Goal: Information Seeking & Learning: Learn about a topic

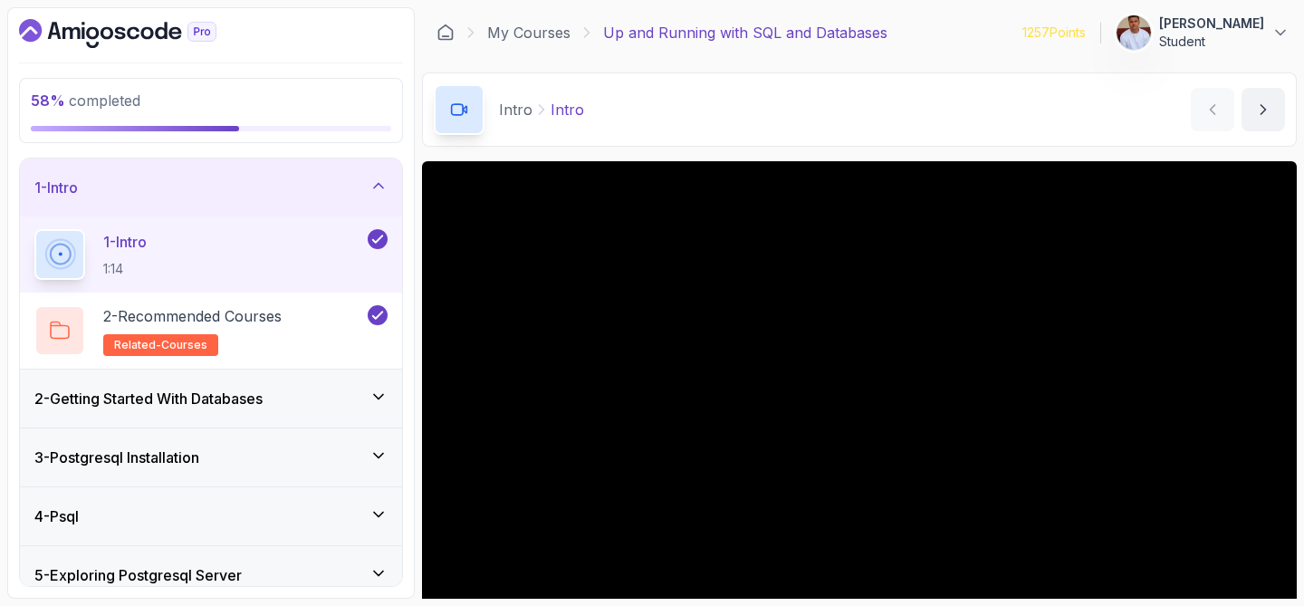
click at [387, 187] on div "1 - Intro" at bounding box center [211, 187] width 382 height 58
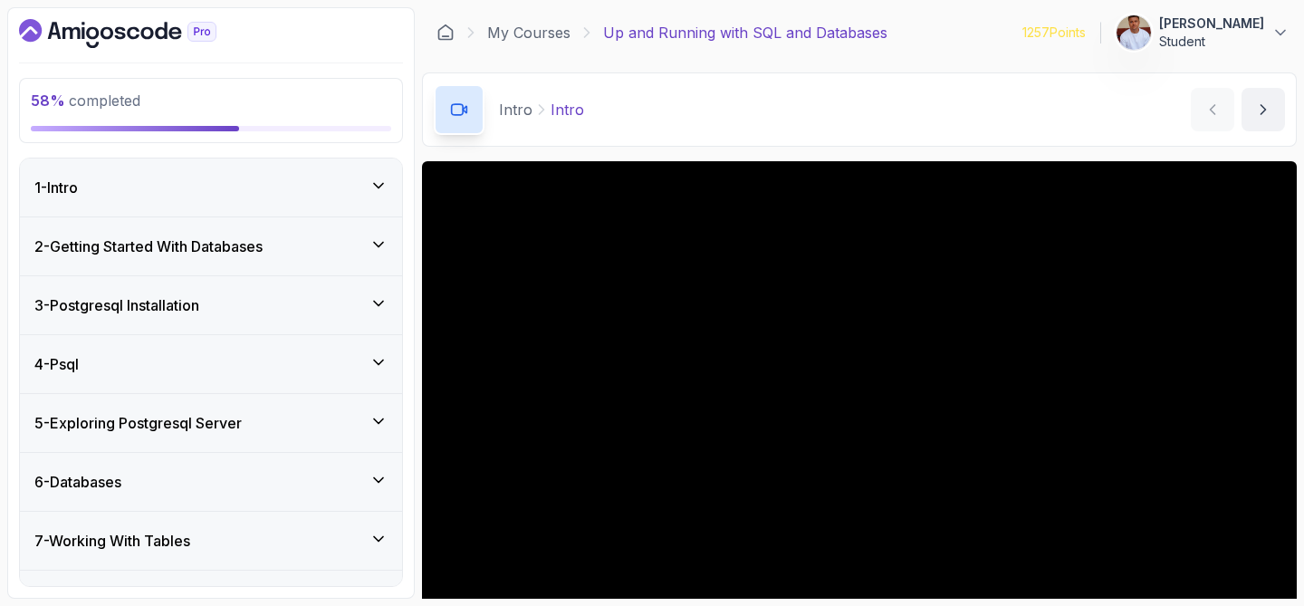
scroll to position [43, 0]
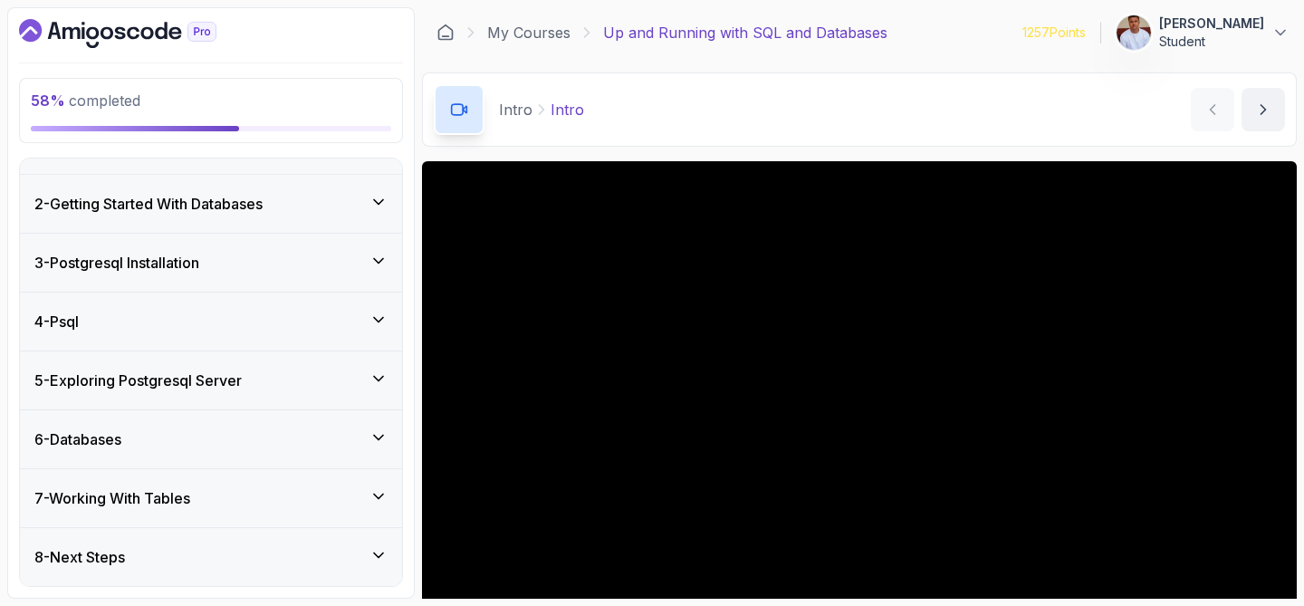
click at [155, 334] on div "4 - Psql" at bounding box center [211, 321] width 382 height 58
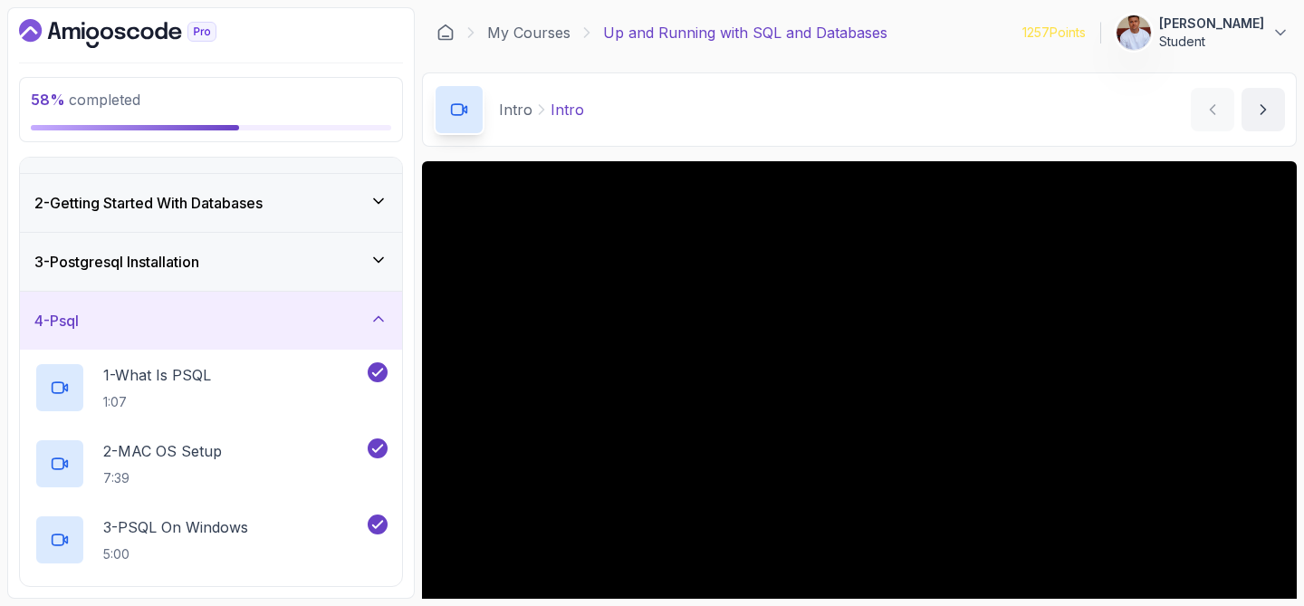
click at [176, 332] on div "4 - Psql" at bounding box center [211, 321] width 382 height 58
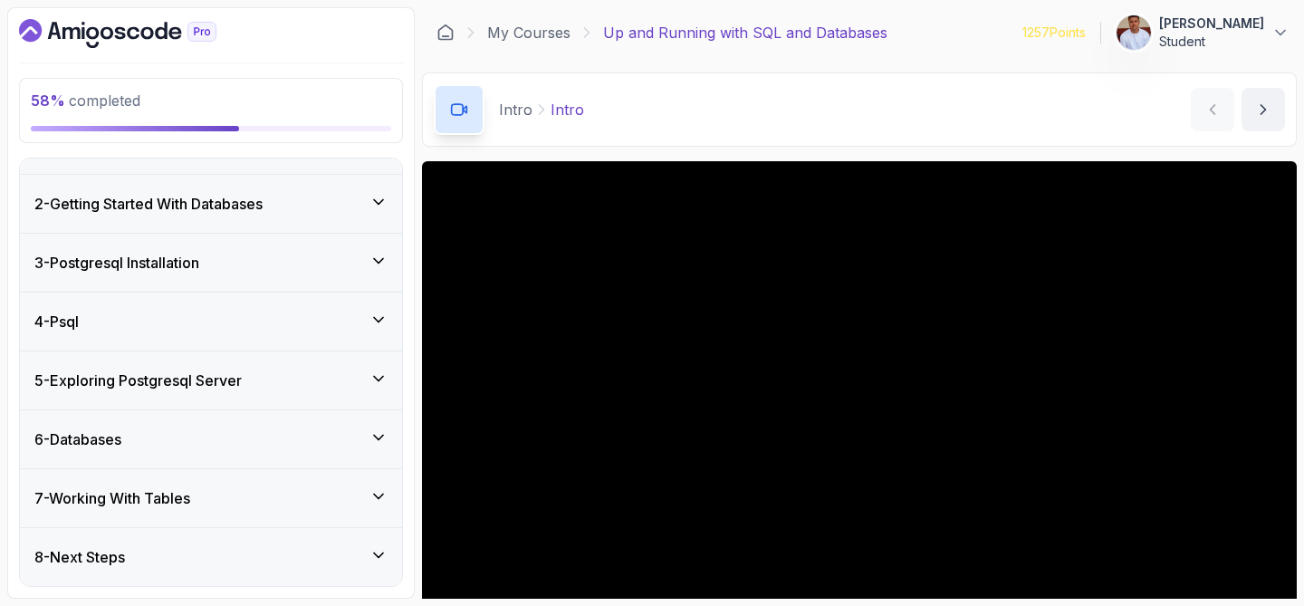
click at [175, 370] on h3 "5 - Exploring Postgresql Server" at bounding box center [137, 380] width 207 height 22
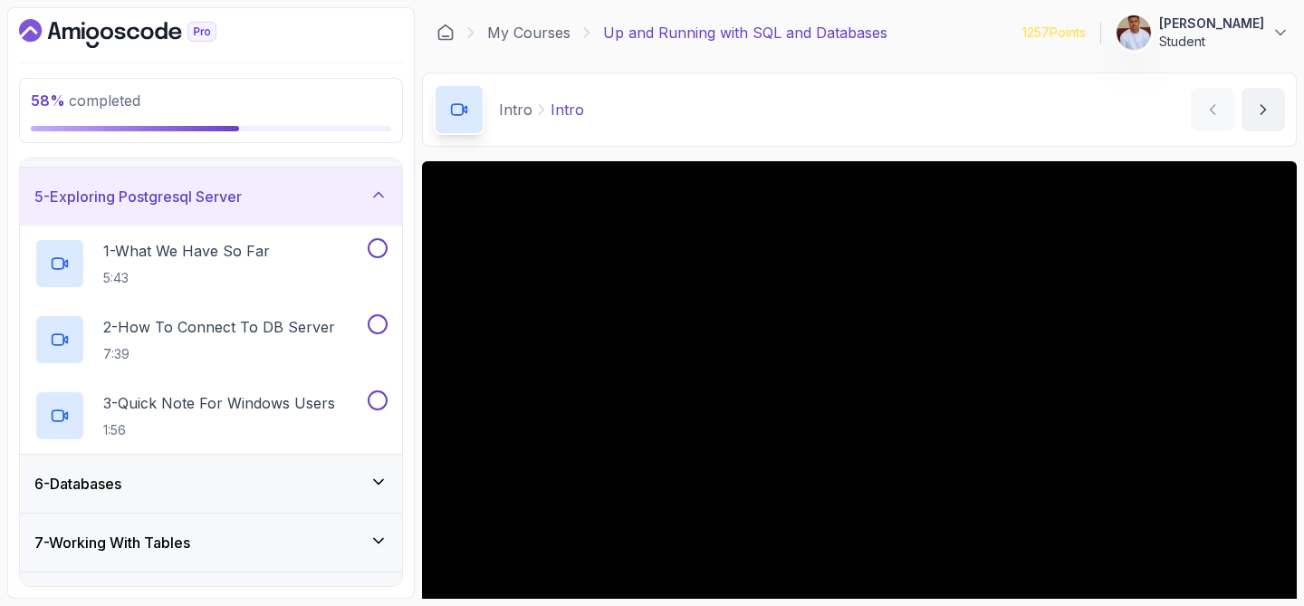
scroll to position [225, 0]
click at [298, 259] on div "1 - What We Have So Far 5:43" at bounding box center [199, 264] width 330 height 51
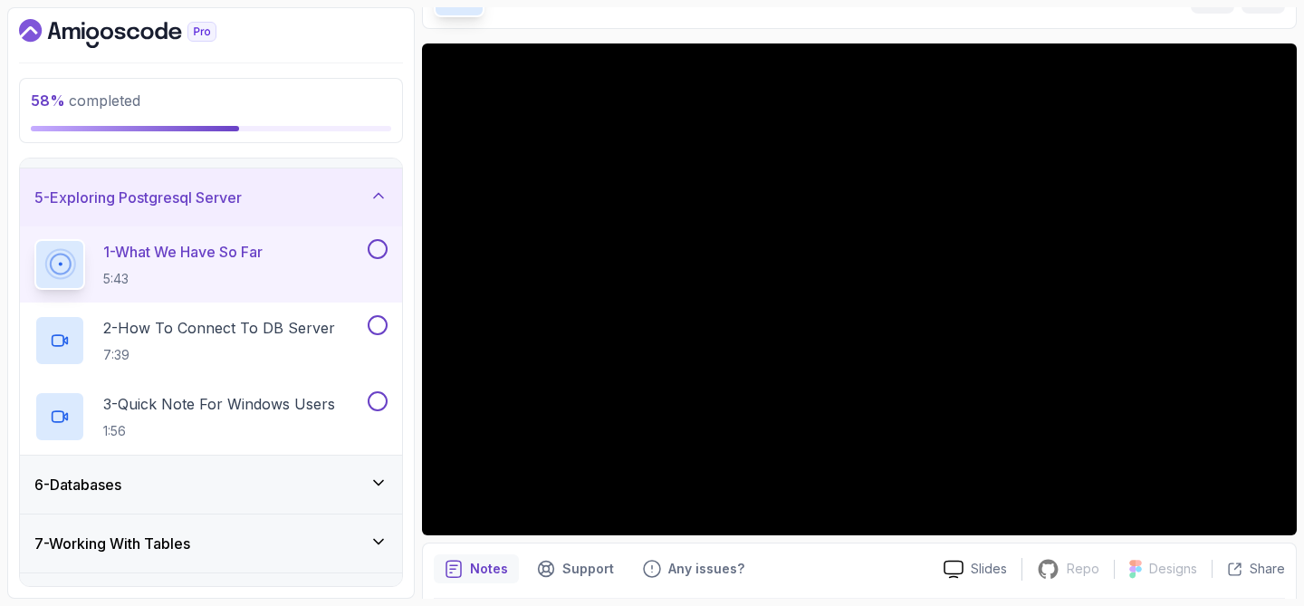
scroll to position [120, 0]
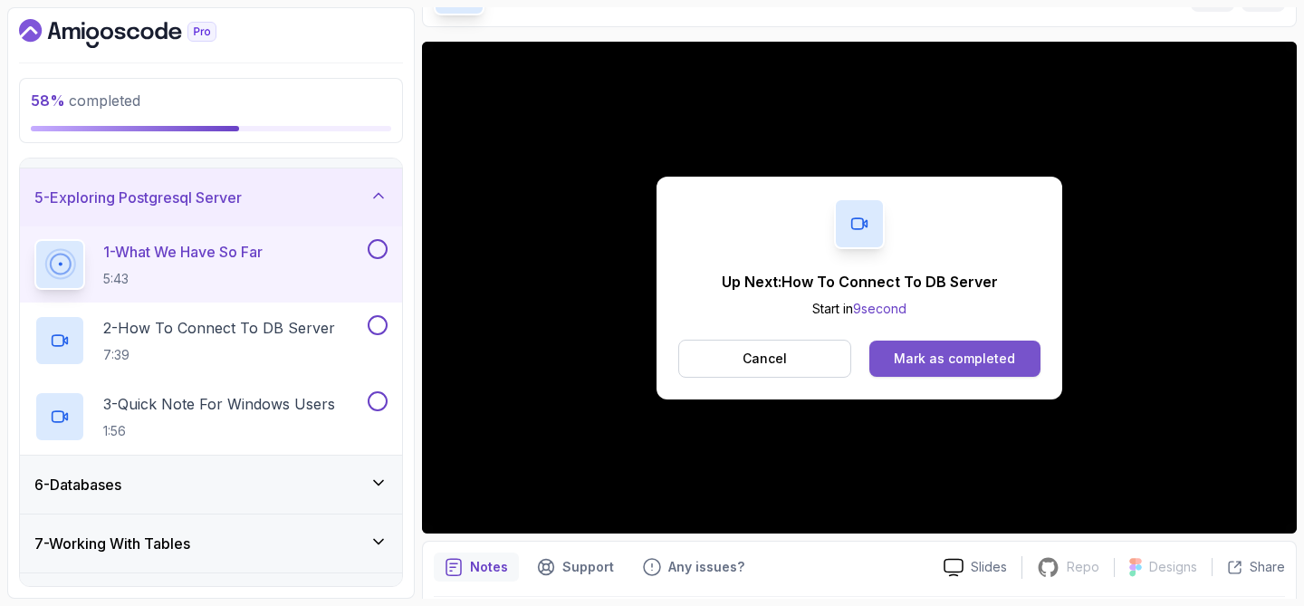
click at [921, 356] on div "Mark as completed" at bounding box center [954, 359] width 121 height 18
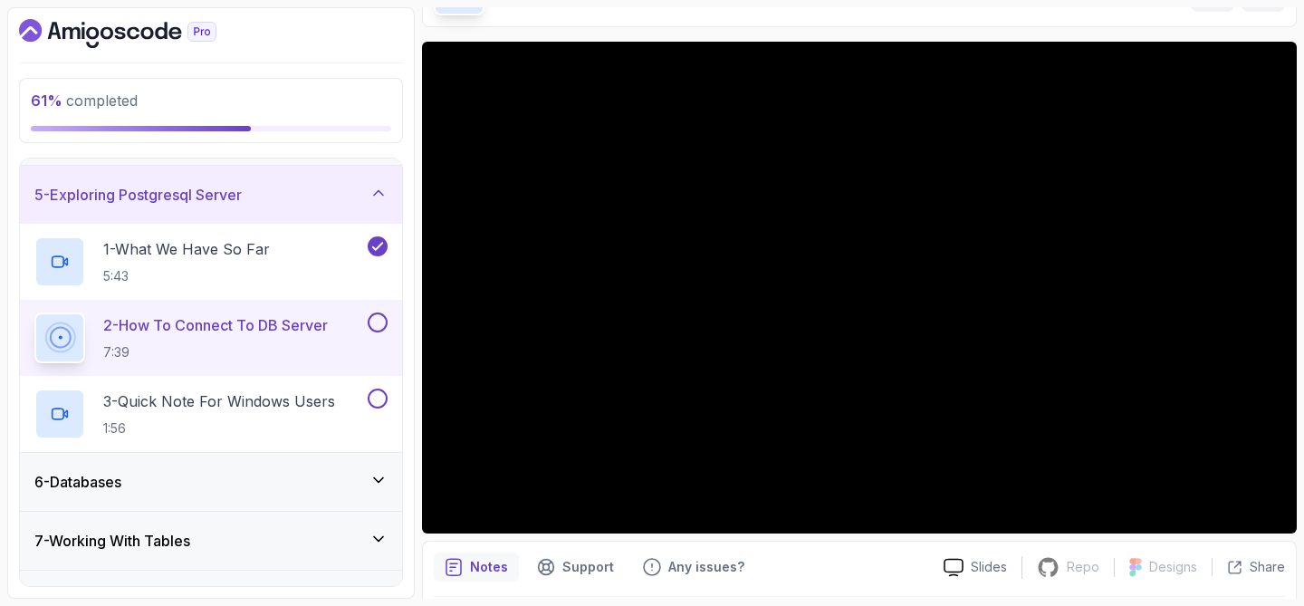
scroll to position [270, 0]
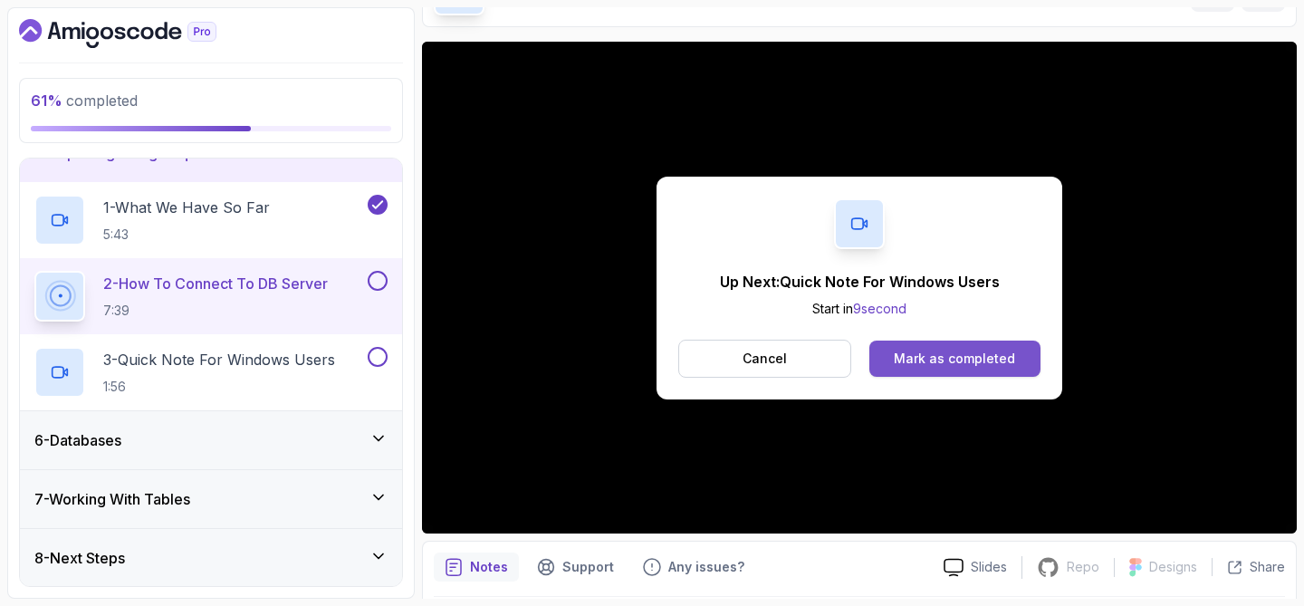
click at [930, 359] on div "Mark as completed" at bounding box center [954, 359] width 121 height 18
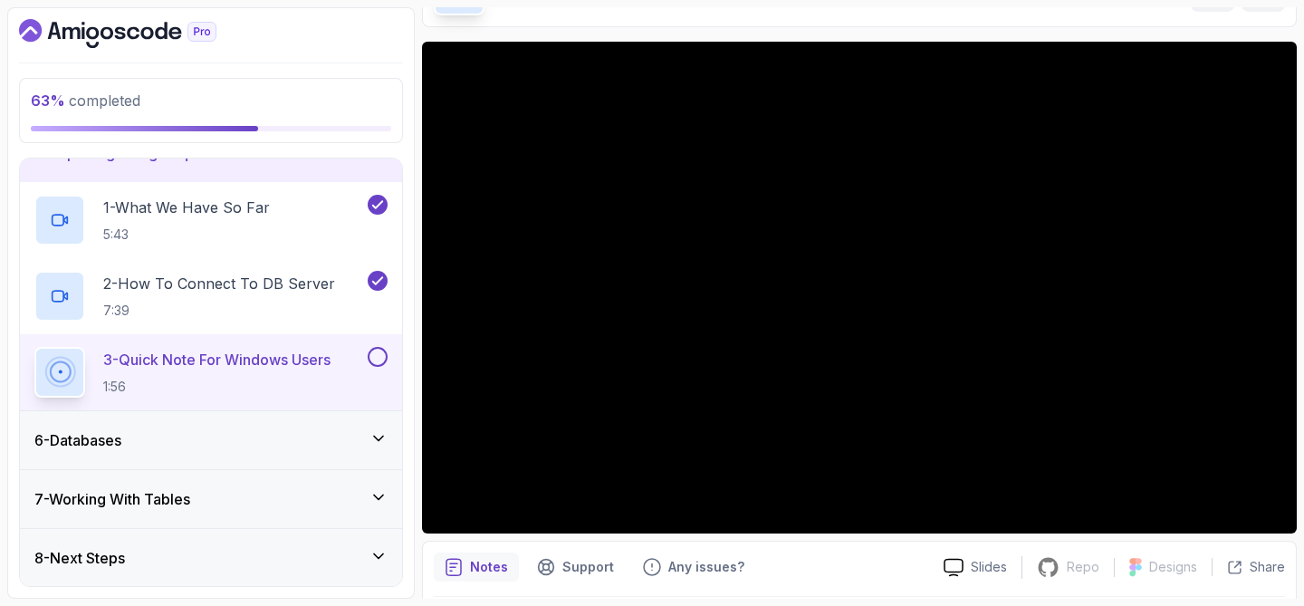
click at [380, 360] on button at bounding box center [378, 357] width 20 height 20
click at [149, 453] on div "6 - Databases" at bounding box center [211, 440] width 382 height 58
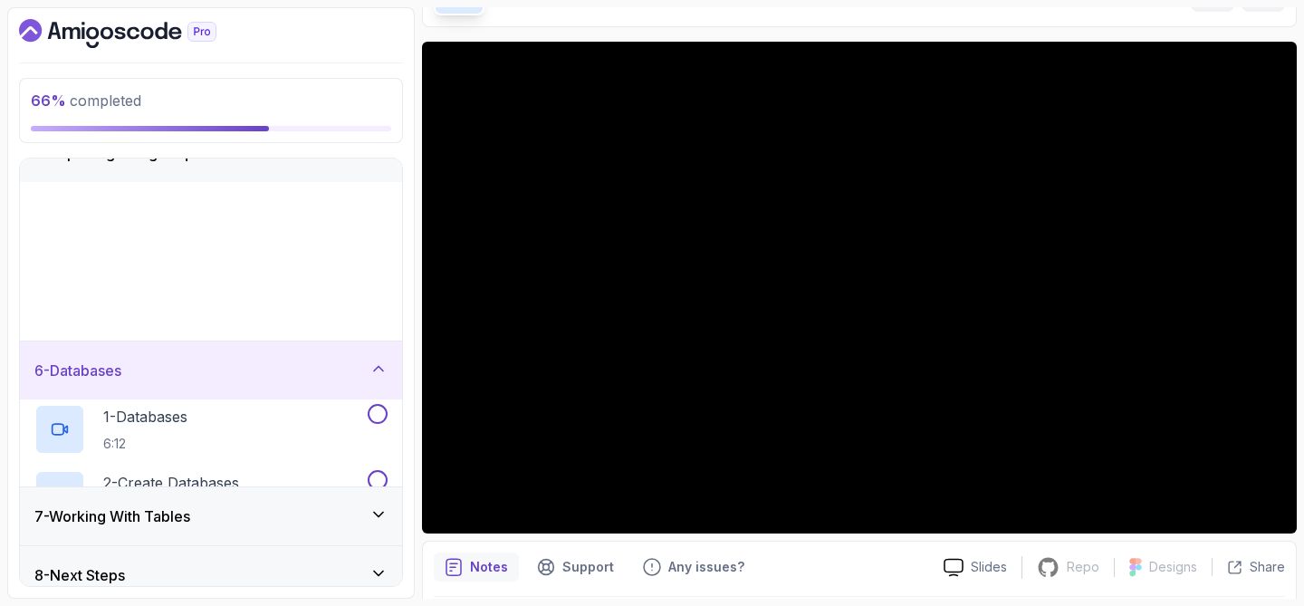
scroll to position [270, 0]
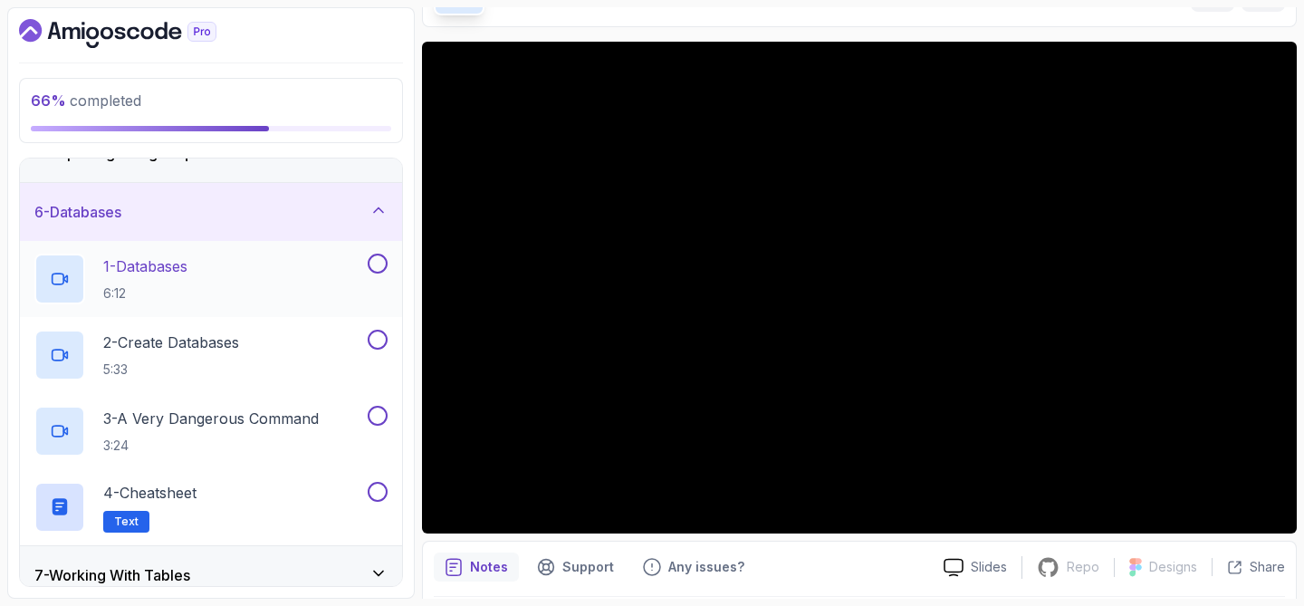
click at [224, 273] on div "1 - Databases 6:12" at bounding box center [199, 279] width 330 height 51
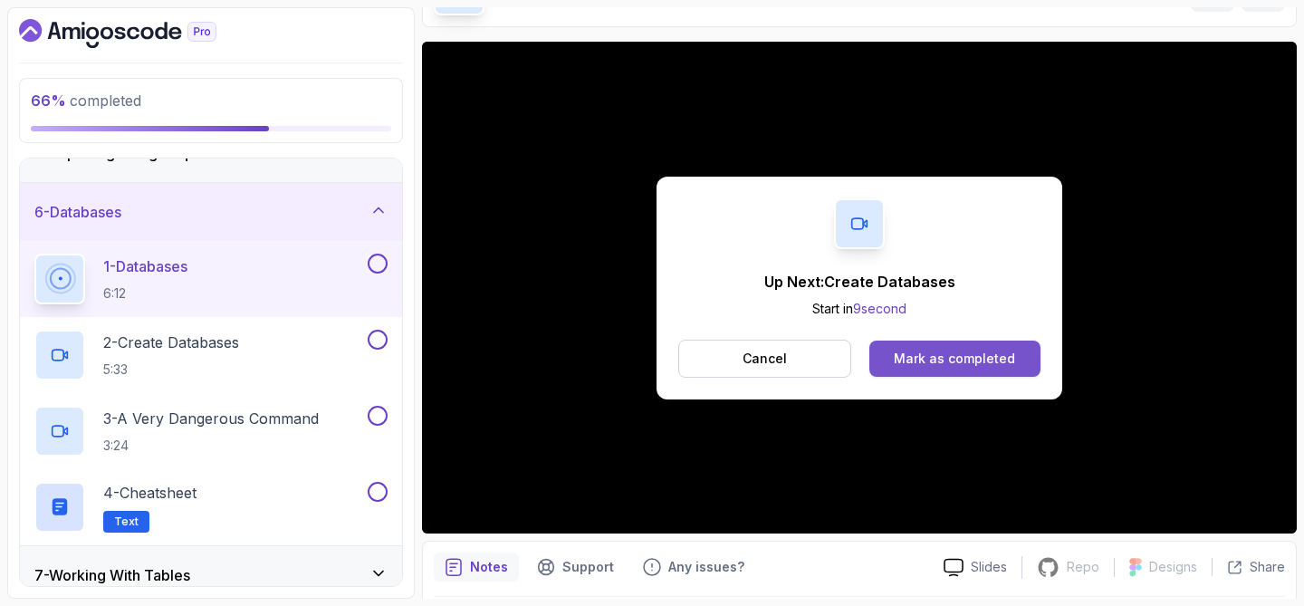
click at [915, 353] on div "Mark as completed" at bounding box center [954, 359] width 121 height 18
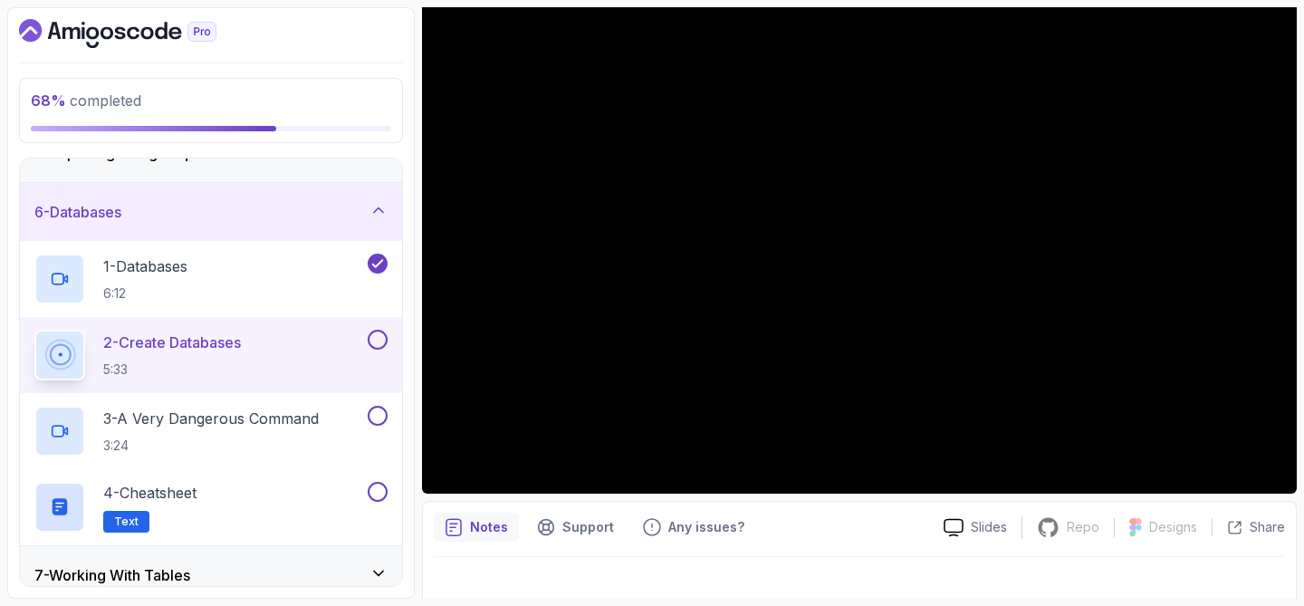
scroll to position [155, 0]
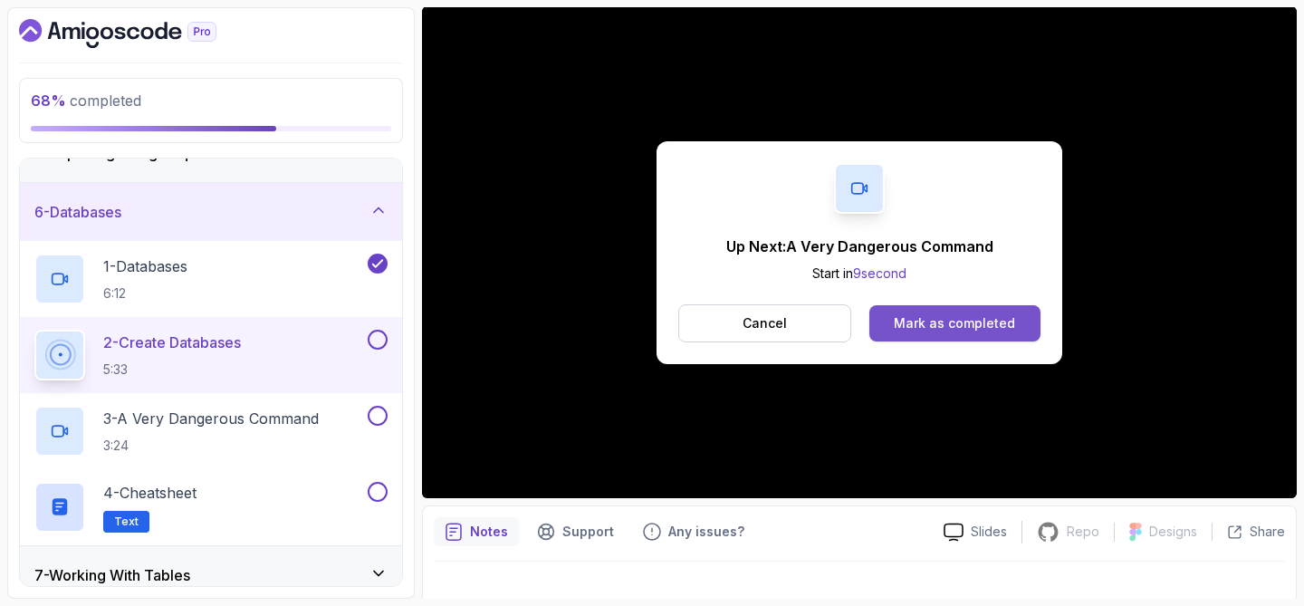
click at [946, 317] on div "Mark as completed" at bounding box center [954, 323] width 121 height 18
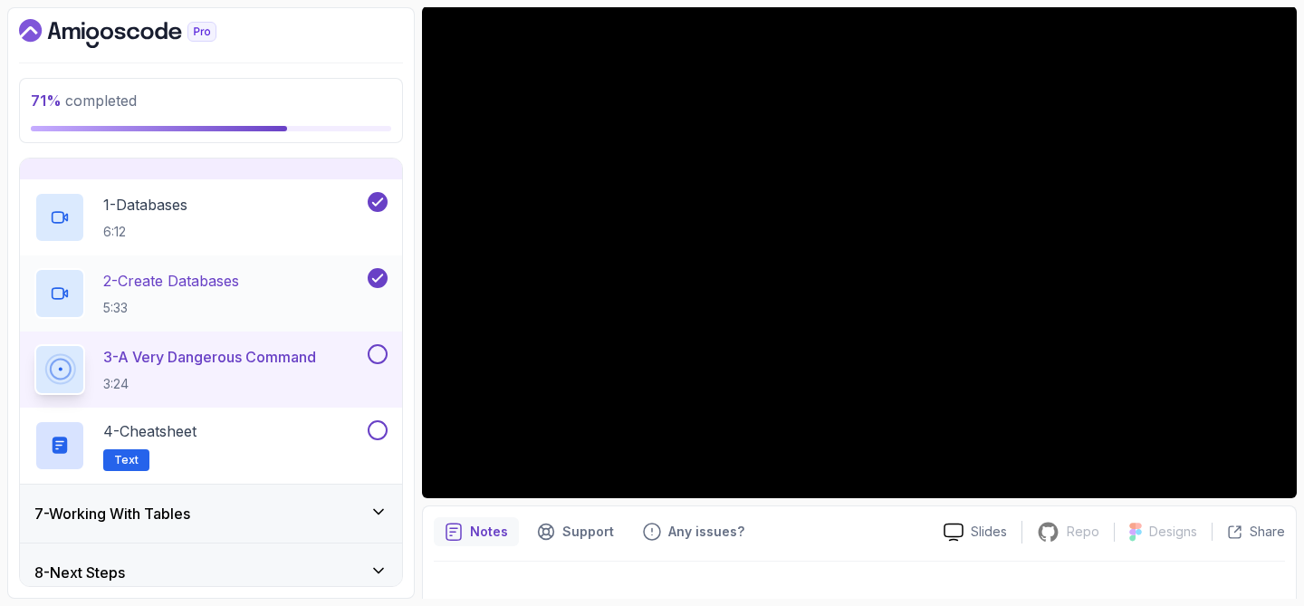
scroll to position [346, 0]
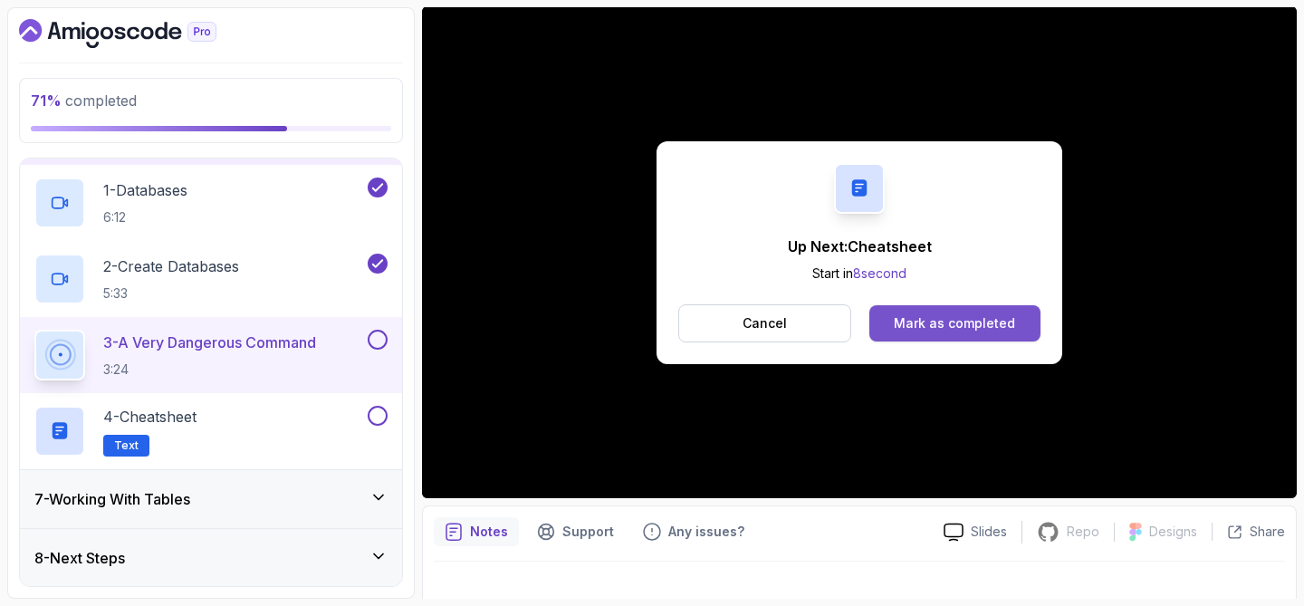
click at [924, 325] on div "Mark as completed" at bounding box center [954, 323] width 121 height 18
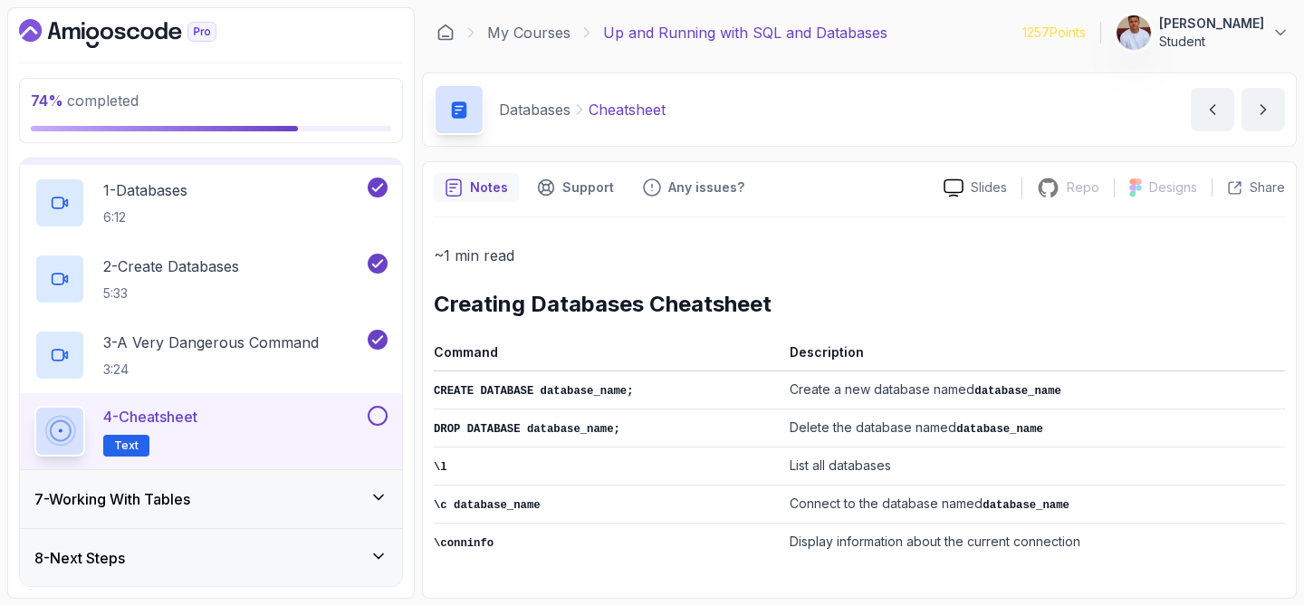
click at [373, 410] on button at bounding box center [378, 416] width 20 height 20
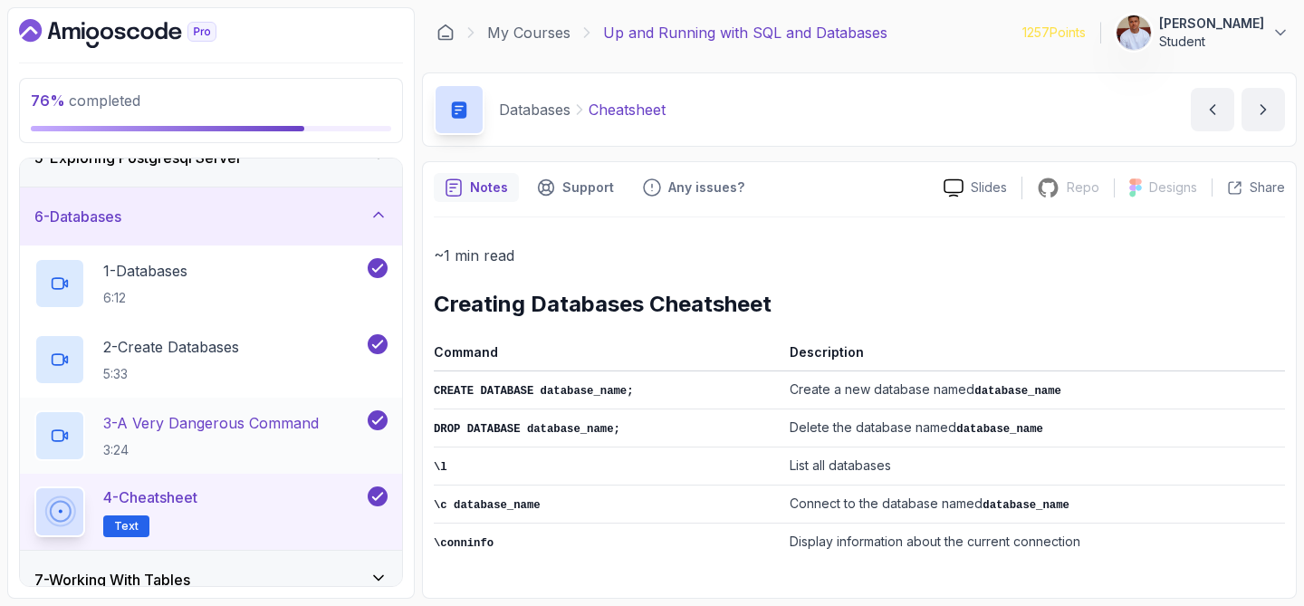
scroll to position [264, 0]
click at [327, 227] on div "6 - Databases" at bounding box center [211, 217] width 382 height 58
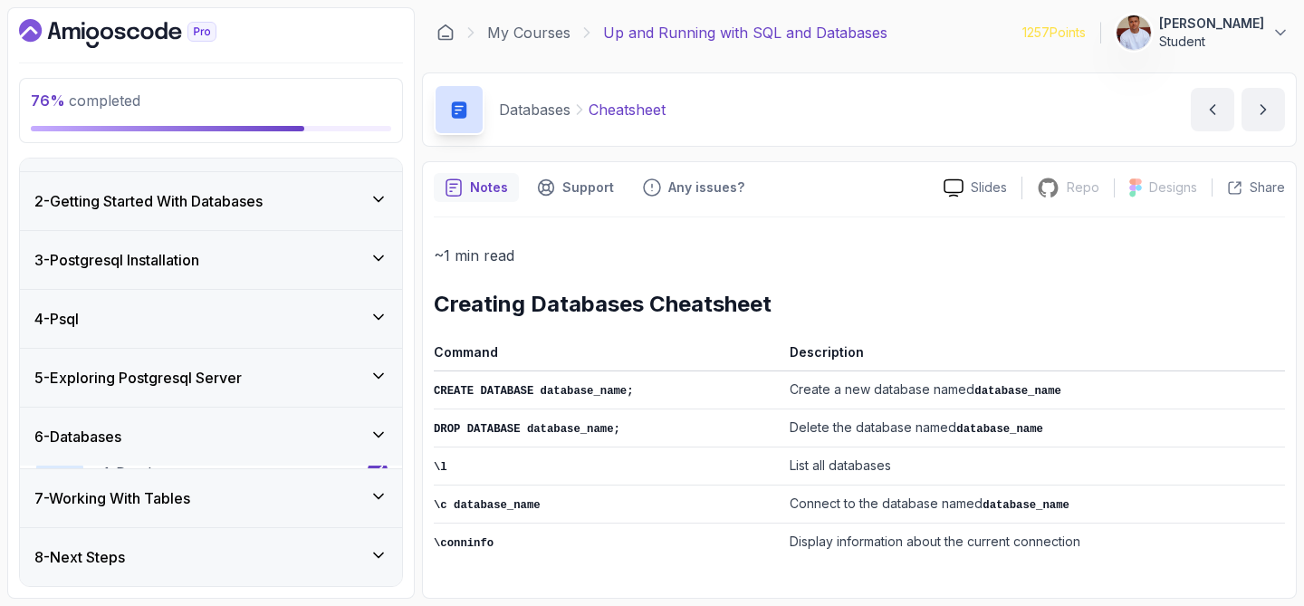
scroll to position [43, 0]
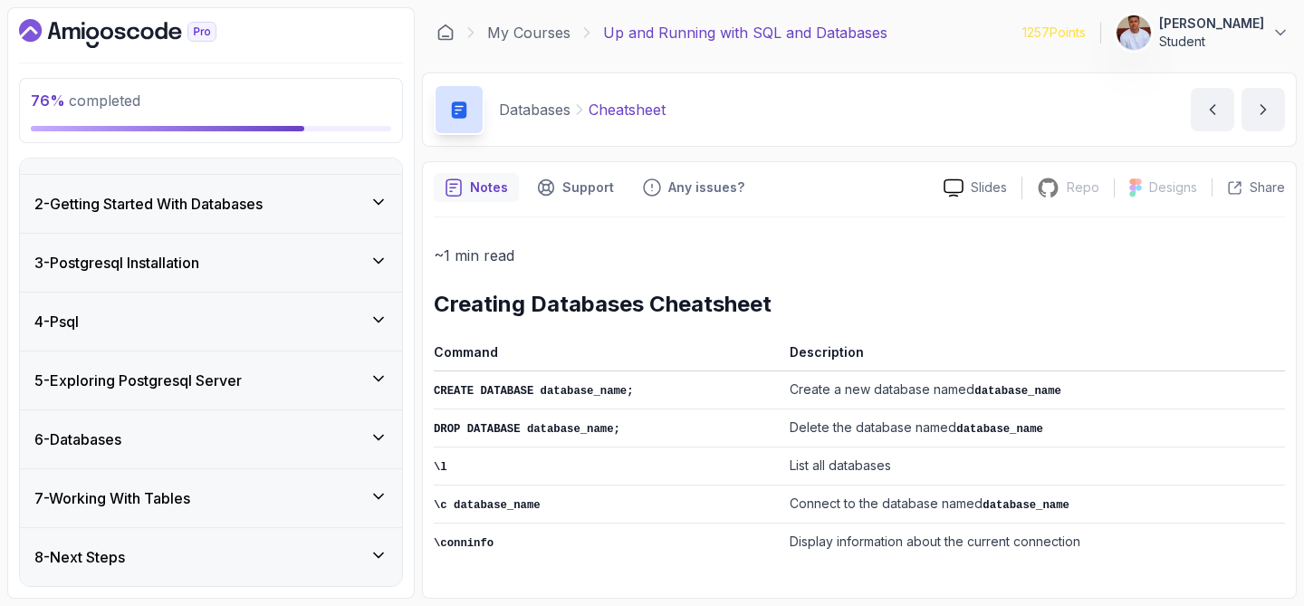
click at [320, 500] on div "7 - Working With Tables" at bounding box center [210, 498] width 353 height 22
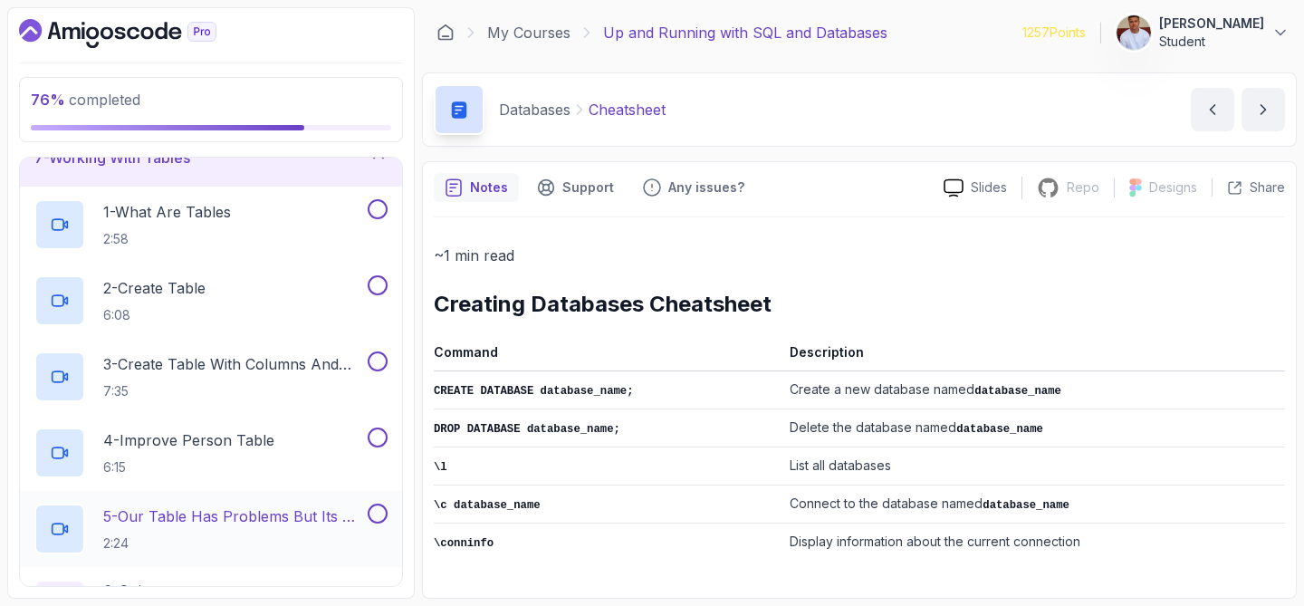
scroll to position [373, 0]
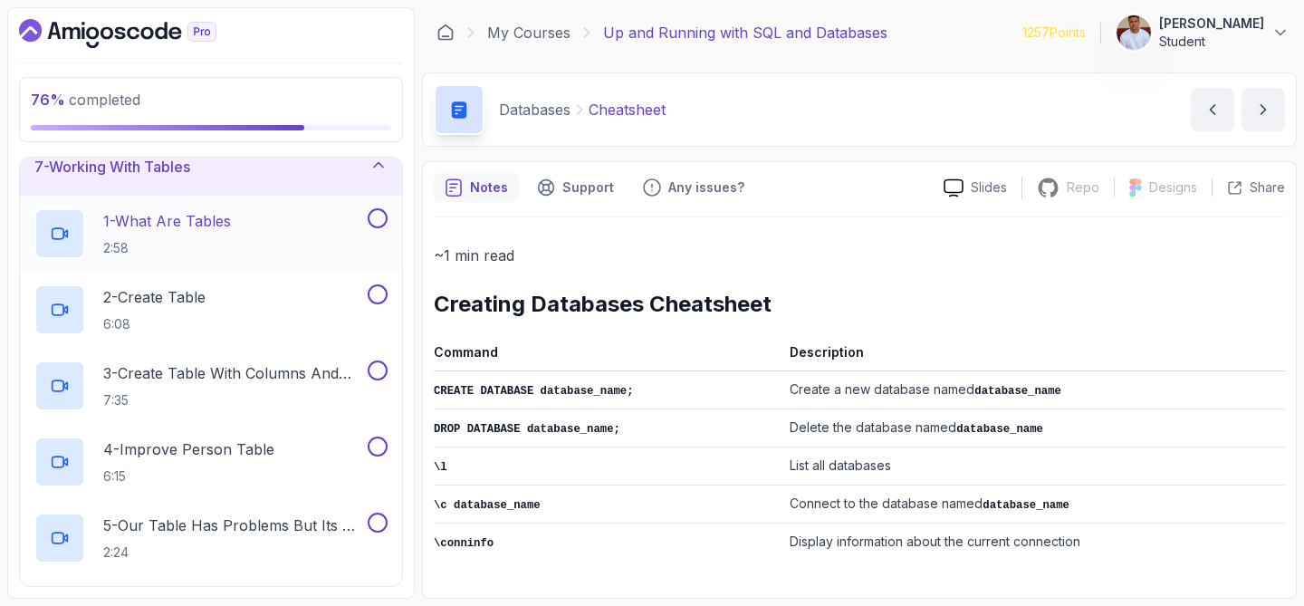
click at [228, 230] on p "1 - What Are Tables" at bounding box center [167, 221] width 128 height 22
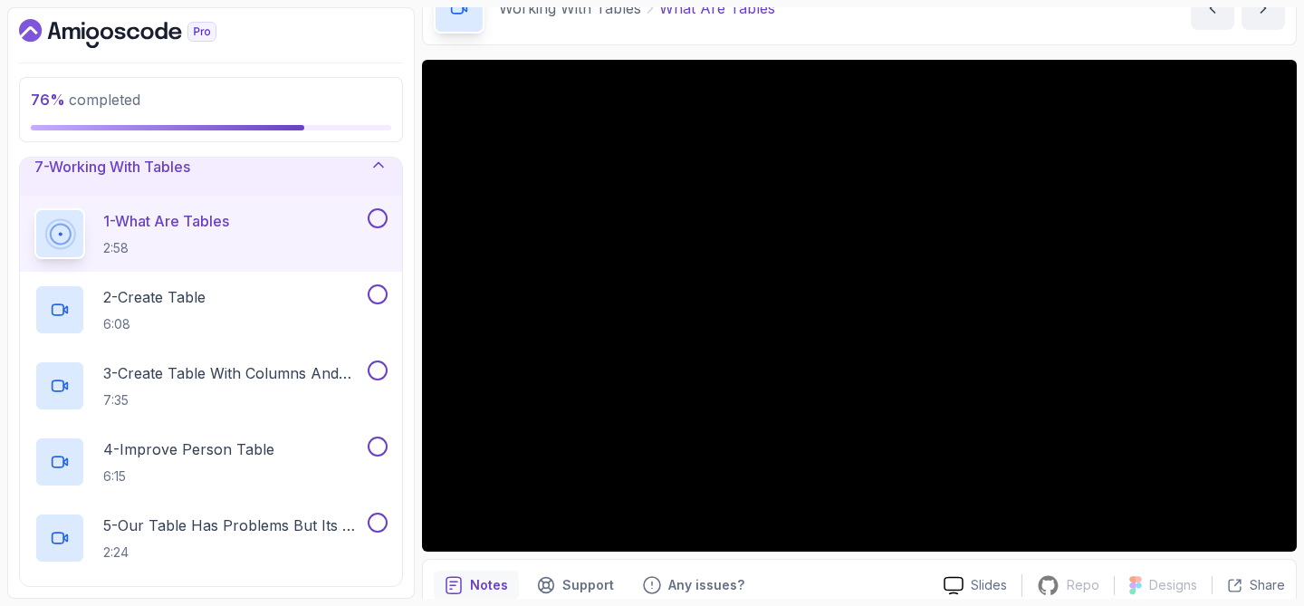
scroll to position [103, 0]
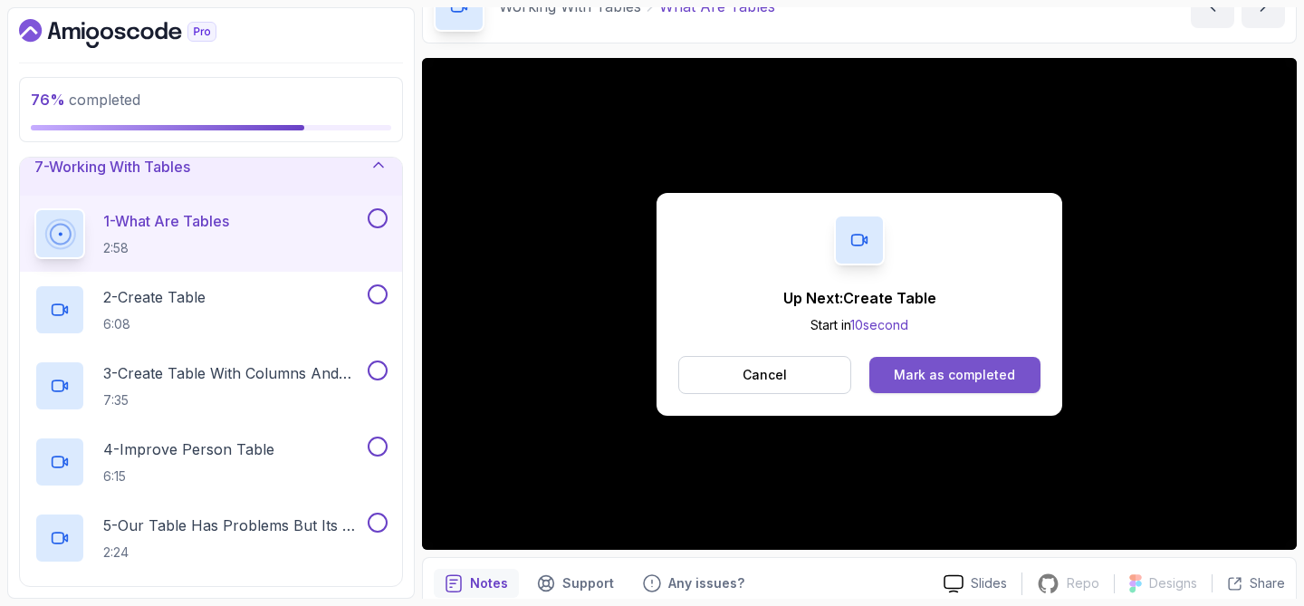
click at [901, 364] on button "Mark as completed" at bounding box center [954, 375] width 171 height 36
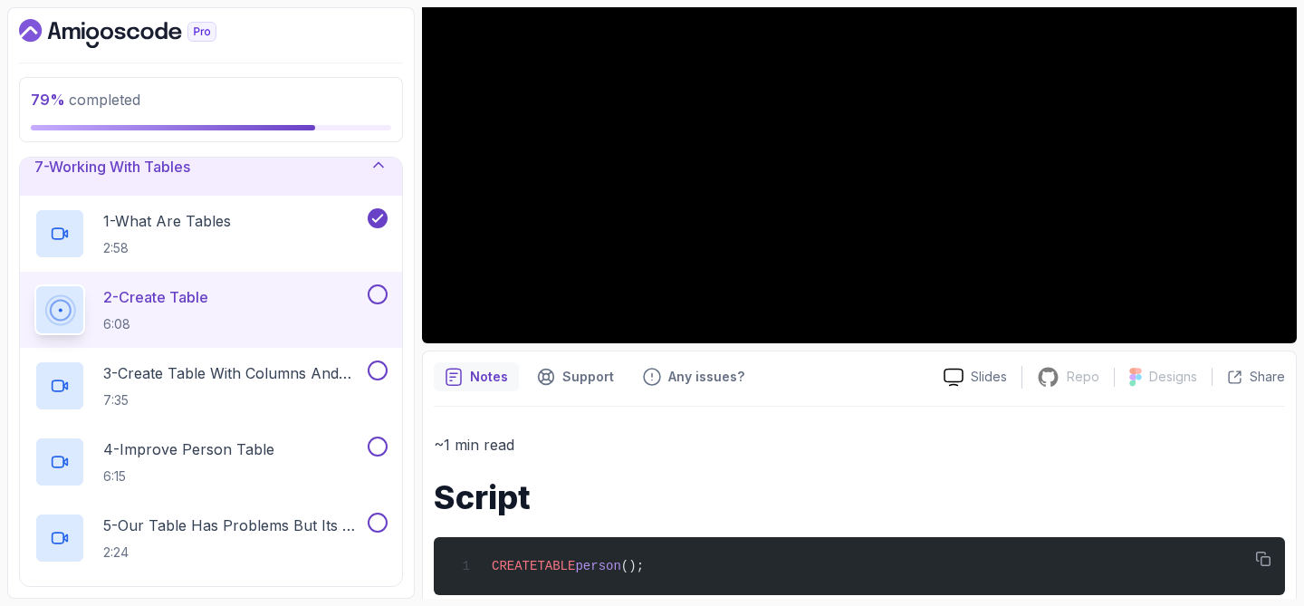
scroll to position [344, 0]
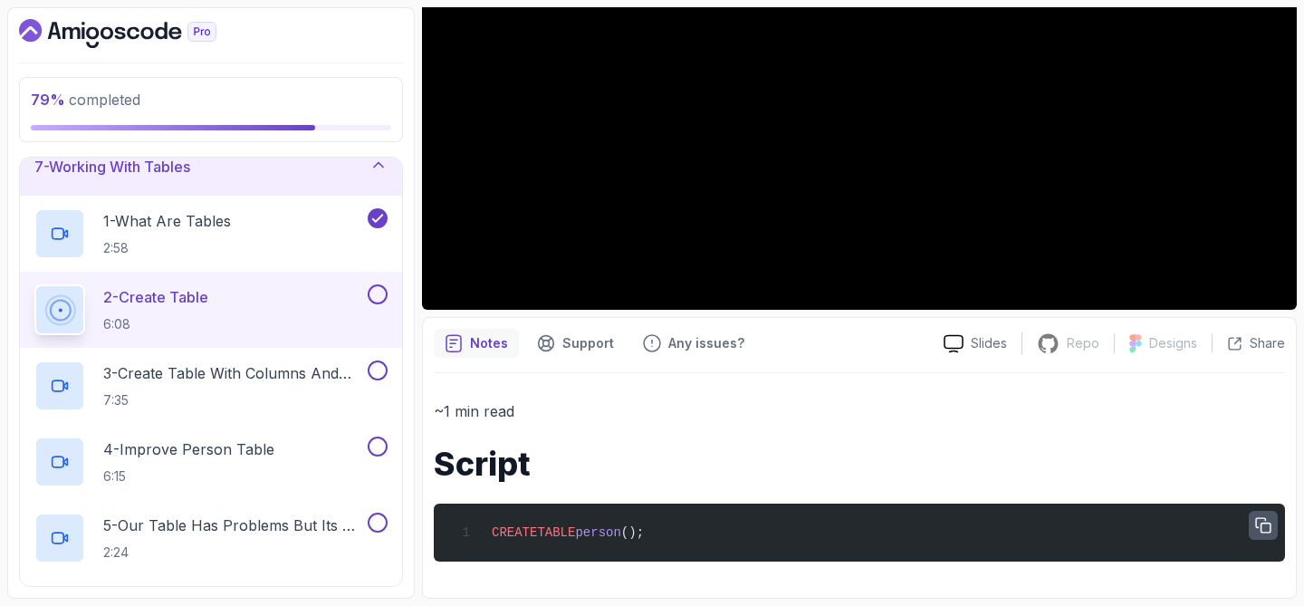
click at [1264, 522] on icon "button" at bounding box center [1263, 525] width 14 height 14
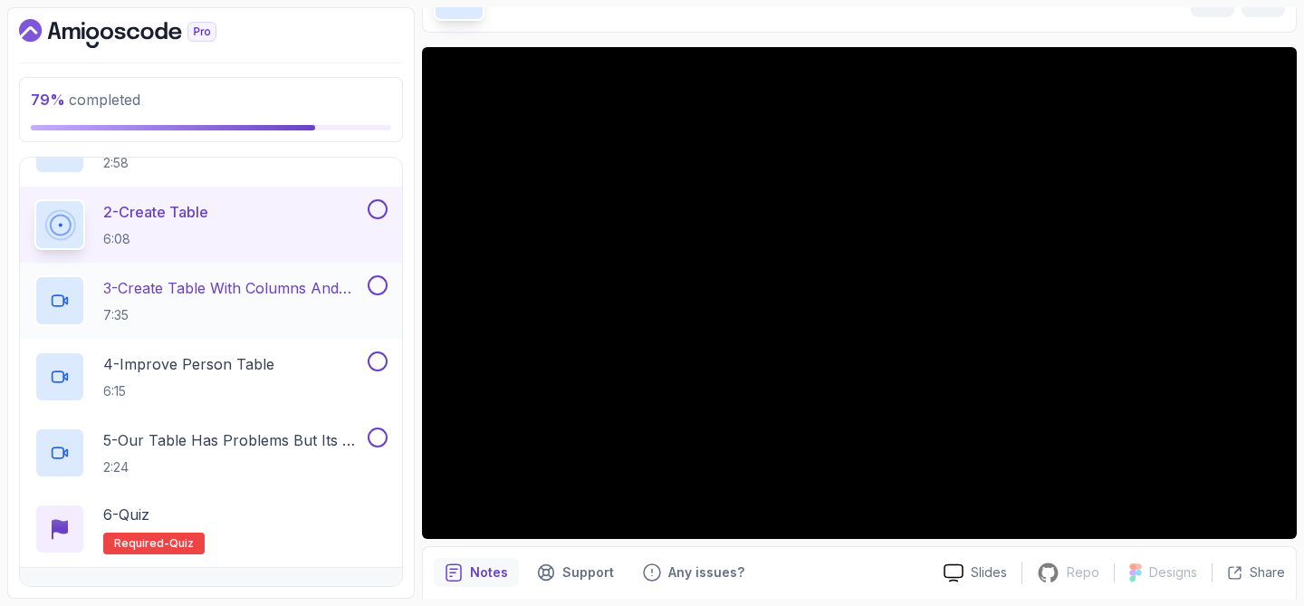
scroll to position [484, 0]
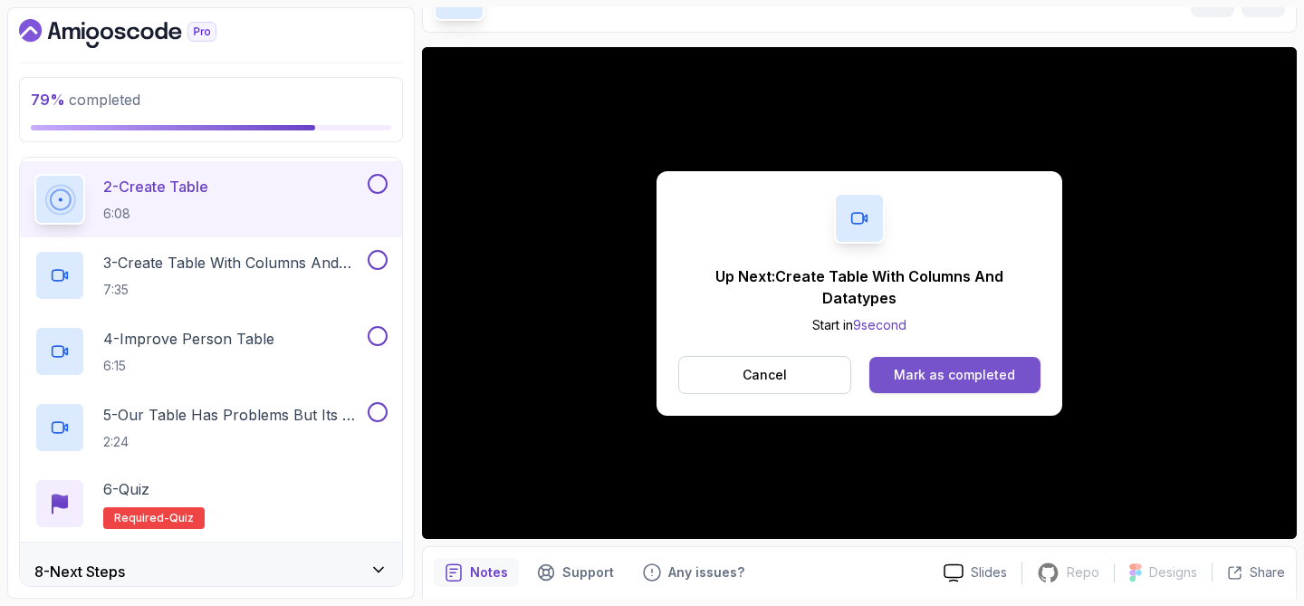
click at [906, 376] on div "Mark as completed" at bounding box center [954, 375] width 121 height 18
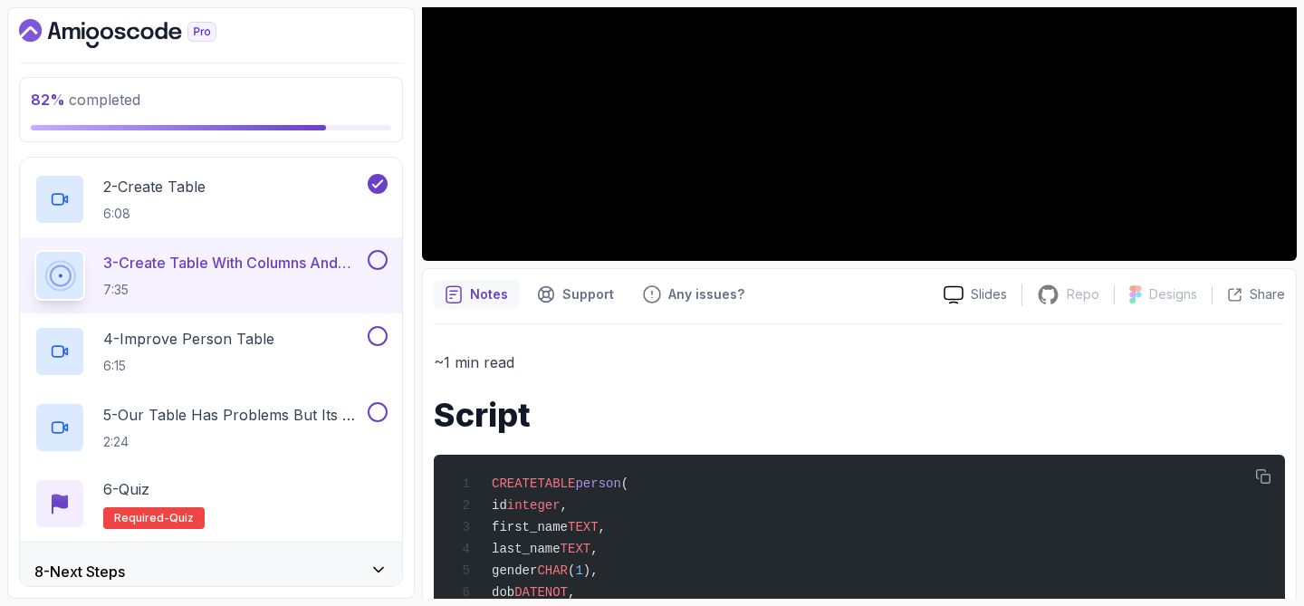
scroll to position [525, 0]
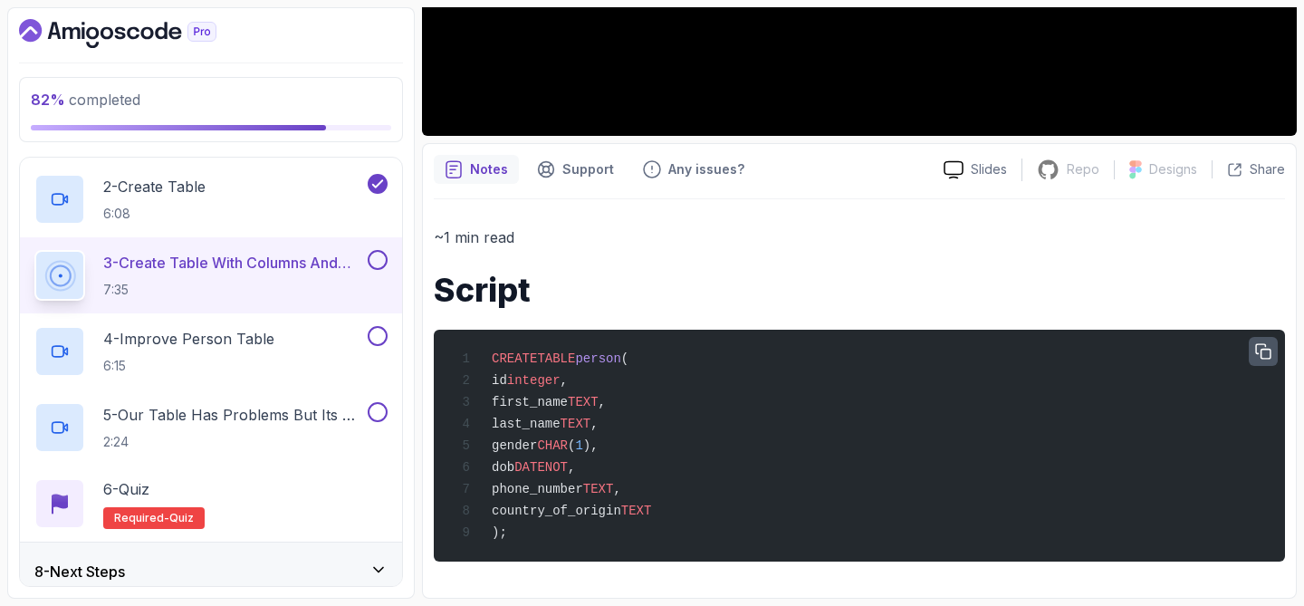
click at [1263, 344] on icon "button" at bounding box center [1263, 352] width 16 height 16
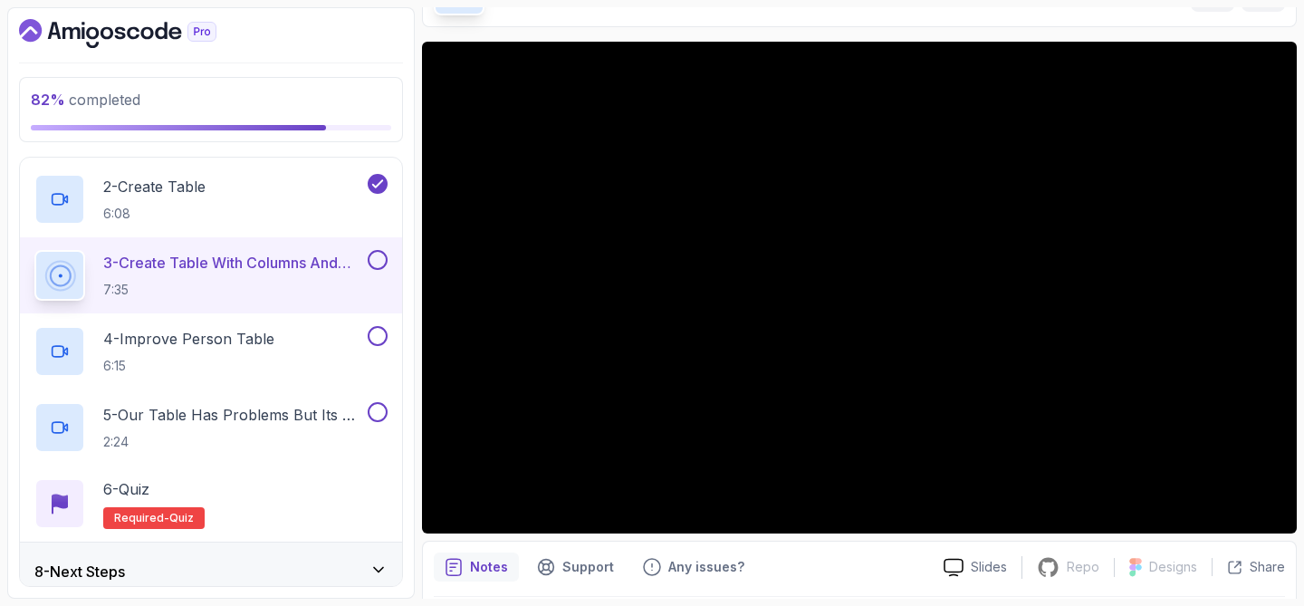
scroll to position [117, 0]
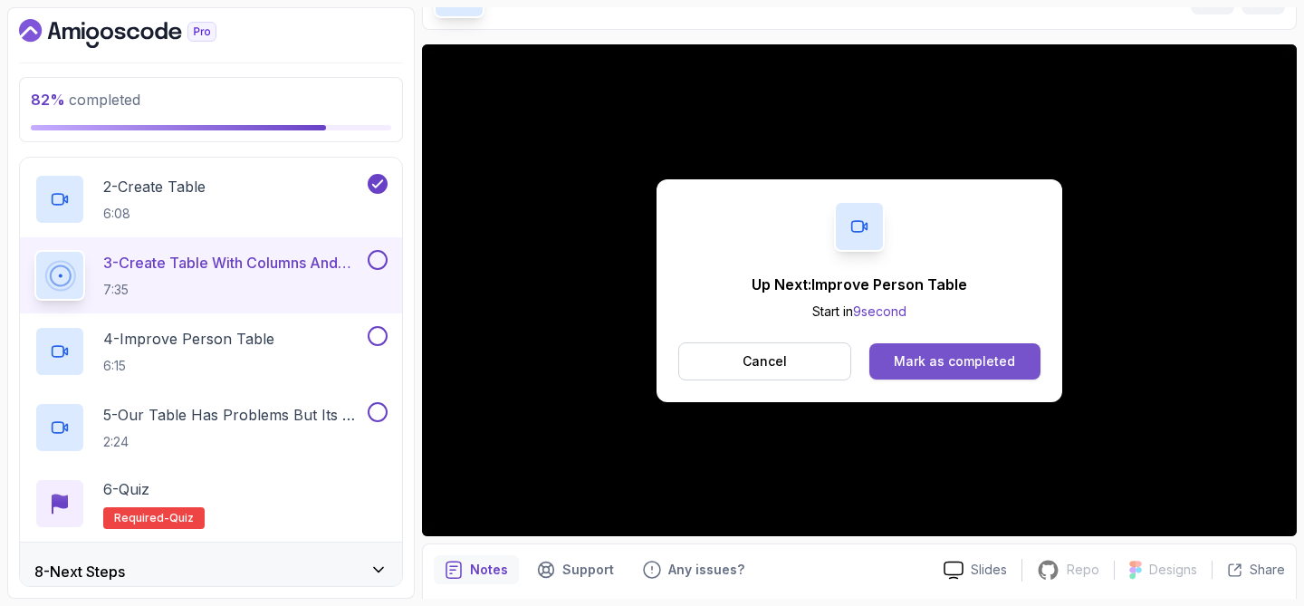
click at [934, 366] on div "Mark as completed" at bounding box center [954, 361] width 121 height 18
